Goal: Communication & Community: Ask a question

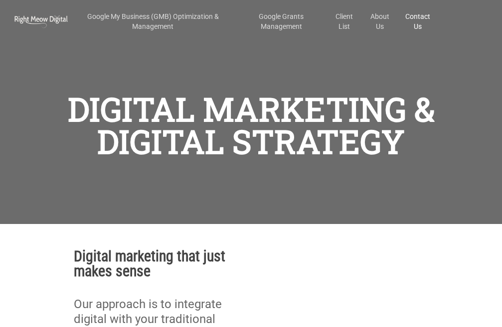
scroll to position [29, 0]
click at [415, 16] on link "Contact Us" at bounding box center [417, 21] width 30 height 20
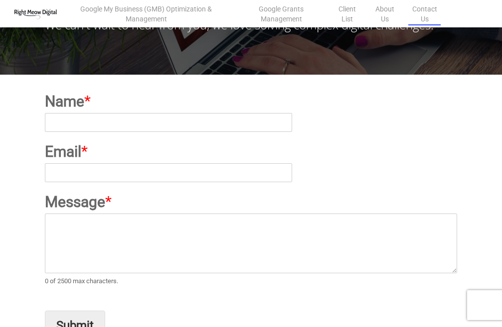
scroll to position [100, 0]
drag, startPoint x: 133, startPoint y: 125, endPoint x: 133, endPoint y: 132, distance: 7.0
click at [133, 125] on input "Name *" at bounding box center [168, 122] width 247 height 19
type input "Emily Allison"
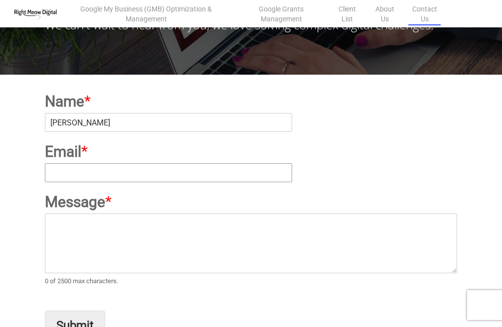
type input "emily@vas4hire.com"
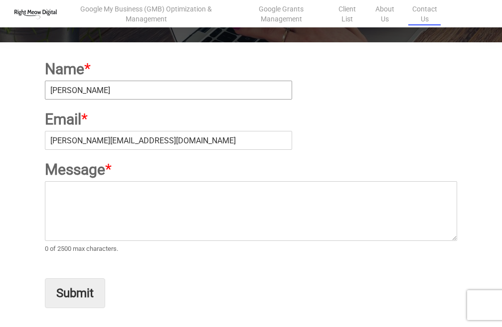
scroll to position [150, 0]
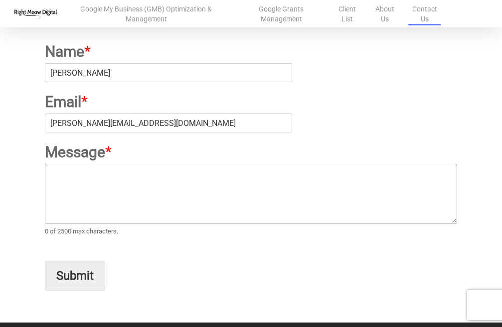
click at [102, 201] on textarea "Message *" at bounding box center [251, 194] width 412 height 60
paste textarea "Hello, I’m Emily with VAs 4 Hire. We provide Virtual Assistants to help with Pr…"
type textarea "Hello, I’m Emily with VAs 4 Hire. We provide Virtual Assistants to help with Pr…"
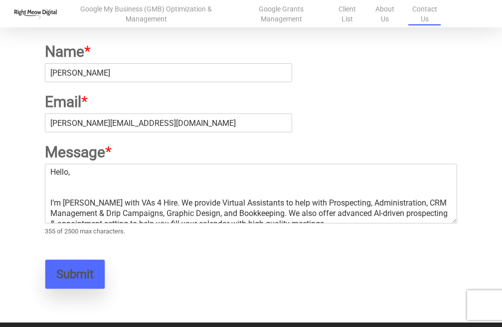
click at [74, 275] on button "Submit" at bounding box center [75, 275] width 60 height 30
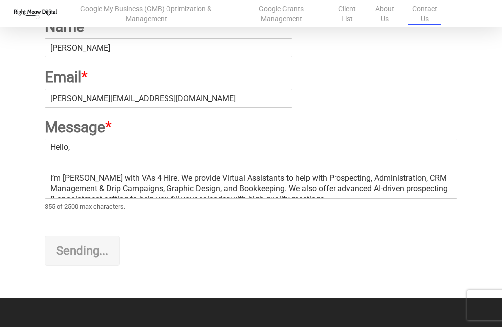
scroll to position [199, 0]
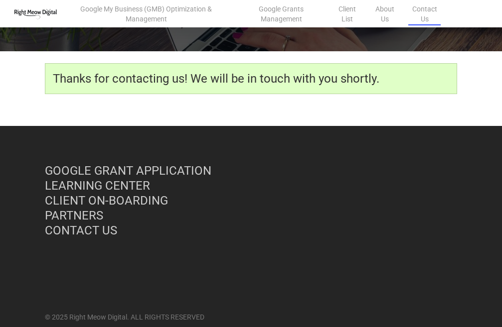
scroll to position [137, 0]
